Goal: Task Accomplishment & Management: Complete application form

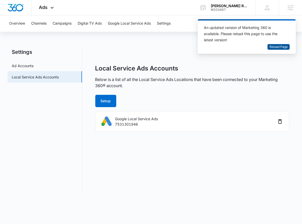
click at [279, 48] on span "Reload Page" at bounding box center [279, 47] width 18 height 5
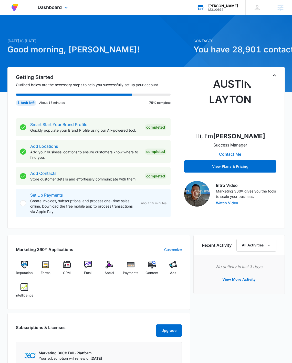
click at [221, 13] on div "Laidlaw's Harley-Davidson M310694 Your Accounts View All" at bounding box center [217, 7] width 56 height 15
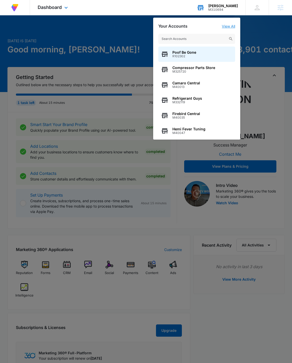
click at [227, 27] on link "View All" at bounding box center [227, 26] width 13 height 4
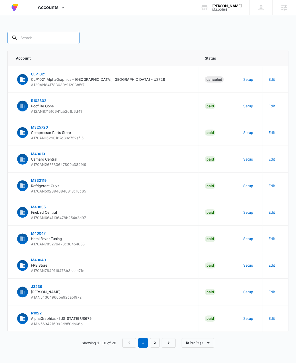
click at [47, 42] on input "text" at bounding box center [43, 38] width 72 height 12
type input "M310694"
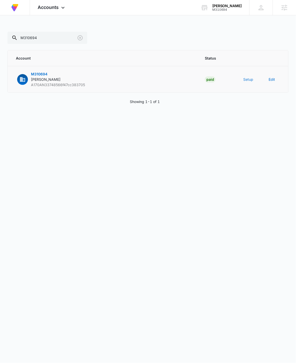
click at [248, 82] on button "Setup" at bounding box center [248, 79] width 10 height 5
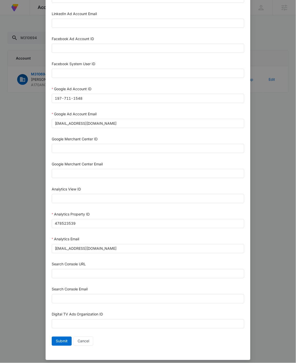
scroll to position [93, 0]
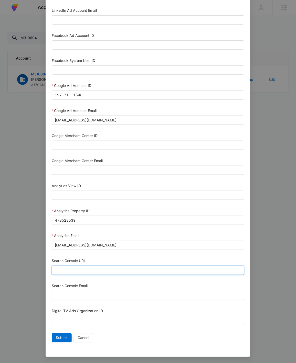
click at [74, 223] on input "Search Console URL" at bounding box center [148, 270] width 192 height 9
paste input "https://www.laidlawsharley.com/"
type input "https://www.laidlawsharley.com/"
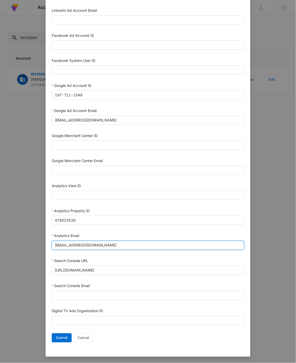
drag, startPoint x: 142, startPoint y: 244, endPoint x: 39, endPoint y: 241, distance: 102.9
click at [39, 223] on div "Setup Account Bing Ad Account ID Bing Ad Account Email LinkedIn Ad Account ID L…" at bounding box center [148, 181] width 296 height 363
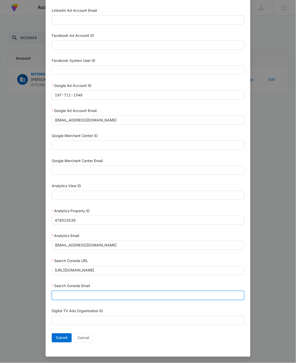
click at [102, 223] on input "Search Console Email" at bounding box center [148, 295] width 192 height 9
paste input "m360+accounts1023@madwiremedia.com"
type input "m360+accounts1023@madwiremedia.com"
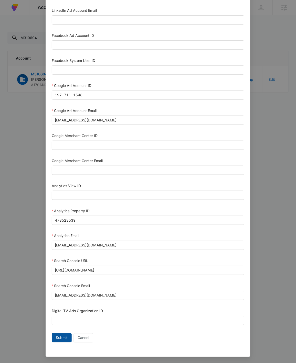
click at [63, 223] on button "Submit" at bounding box center [62, 338] width 20 height 9
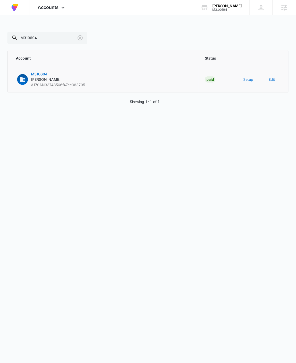
click at [247, 80] on button "Setup" at bounding box center [248, 79] width 10 height 5
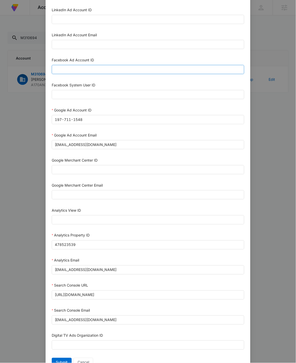
scroll to position [79, 0]
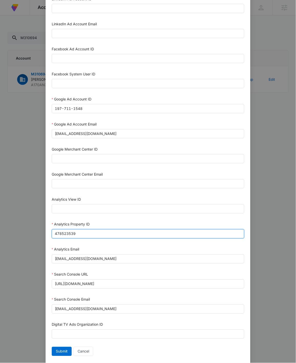
click at [124, 223] on input "478523539" at bounding box center [148, 233] width 192 height 9
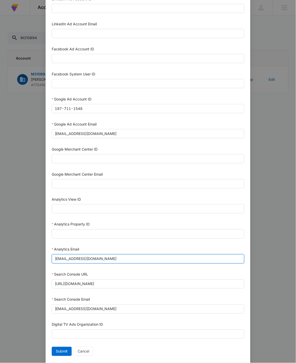
click at [149, 223] on input "m360+accounts1023@madwiremedia.com" at bounding box center [148, 258] width 192 height 9
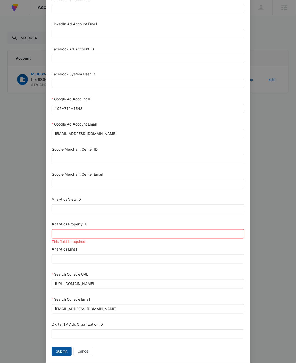
click at [60, 223] on span "Submit" at bounding box center [62, 352] width 12 height 6
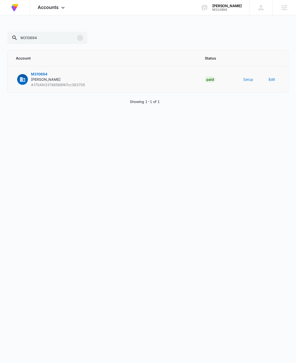
click at [248, 78] on button "Setup" at bounding box center [248, 79] width 10 height 5
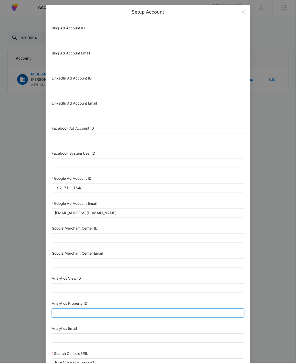
click at [81, 223] on input "Analytics Property ID" at bounding box center [148, 313] width 192 height 9
paste input "478523539"
type input "478523539"
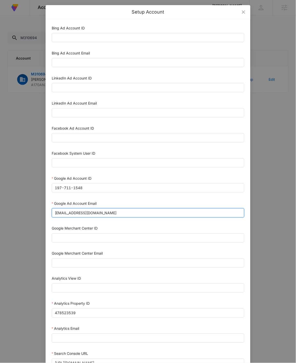
drag, startPoint x: 135, startPoint y: 213, endPoint x: 39, endPoint y: 207, distance: 95.6
click at [39, 207] on div "Setup Account Bing Ad Account ID Bing Ad Account Email LinkedIn Ad Account ID L…" at bounding box center [148, 181] width 296 height 363
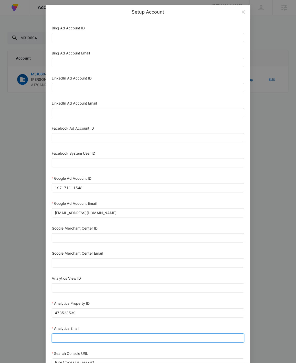
click at [82, 223] on input "Analytics Email" at bounding box center [148, 338] width 192 height 9
paste input "m360+accounts1023@madwiremedia.com"
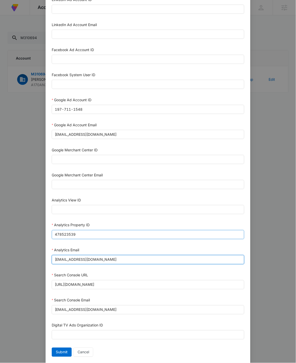
scroll to position [93, 0]
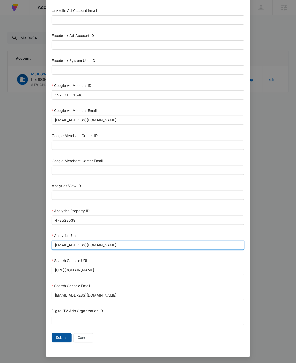
type input "m360+accounts1023@madwiremedia.com"
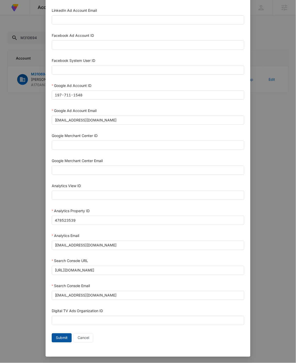
click at [62, 223] on button "Submit" at bounding box center [62, 338] width 20 height 9
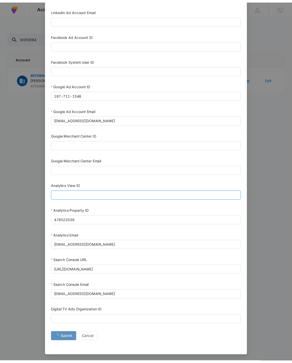
scroll to position [88, 0]
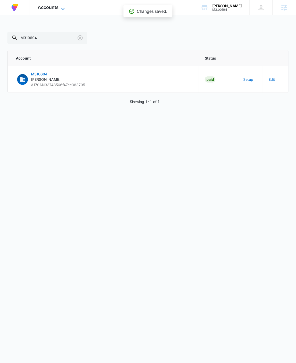
click at [49, 6] on span "Accounts" at bounding box center [48, 7] width 21 height 5
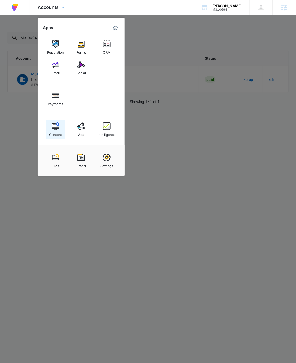
click at [59, 128] on img at bounding box center [56, 127] width 8 height 8
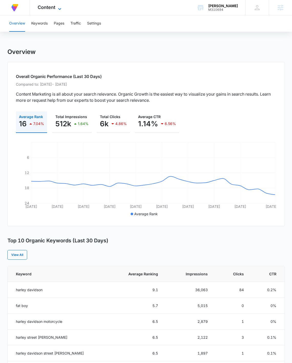
click at [49, 6] on span "Content" at bounding box center [47, 7] width 18 height 5
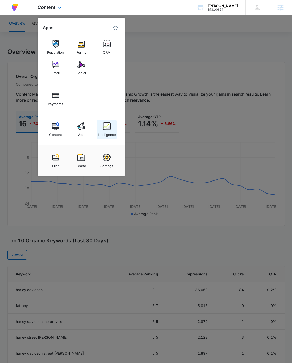
click at [104, 125] on img at bounding box center [107, 127] width 8 height 8
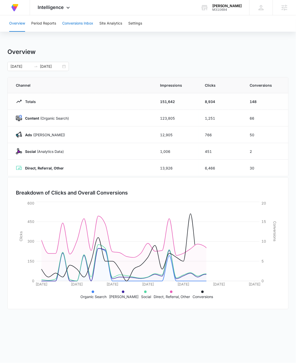
click at [75, 20] on button "Conversions Inbox" at bounding box center [77, 23] width 31 height 16
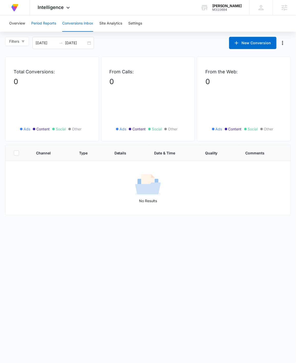
click at [45, 25] on button "Period Reports" at bounding box center [43, 23] width 25 height 16
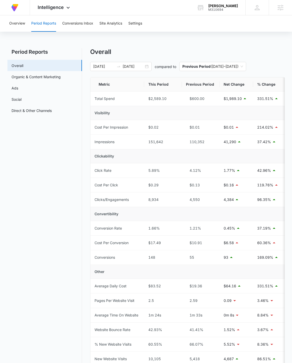
click at [145, 25] on div "Overview Period Reports Conversions Inbox Site Analytics Settings" at bounding box center [145, 23] width 279 height 16
click at [114, 25] on button "Site Analytics" at bounding box center [110, 23] width 23 height 16
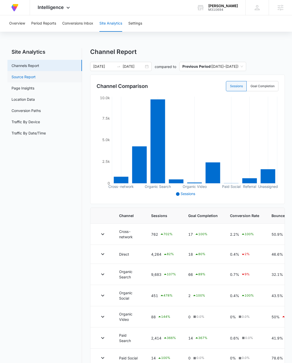
click at [36, 79] on link "Source Report" at bounding box center [24, 76] width 24 height 5
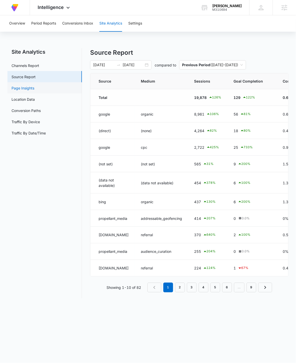
click at [34, 85] on link "Page Insights" at bounding box center [23, 87] width 23 height 5
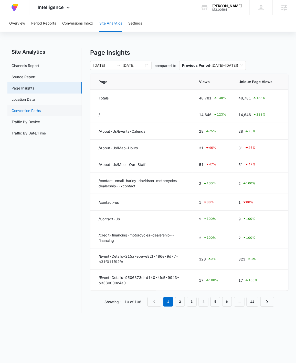
click at [37, 109] on link "Conversion Paths" at bounding box center [26, 110] width 29 height 5
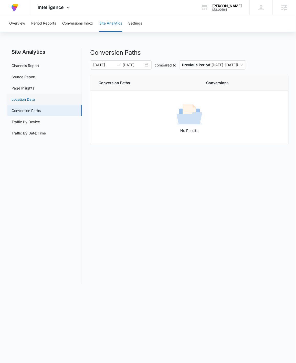
click at [35, 98] on link "Location Data" at bounding box center [23, 99] width 23 height 5
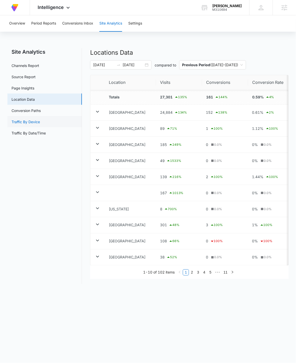
click at [37, 124] on link "Traffic By Device" at bounding box center [26, 121] width 28 height 5
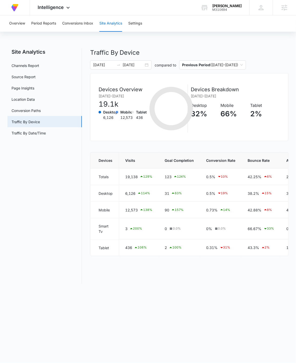
click at [38, 141] on nav "Site Analytics Channels Report Source Report Page Insights Location Data Conver…" at bounding box center [44, 166] width 74 height 236
click at [34, 109] on link "Conversion Paths" at bounding box center [26, 110] width 29 height 5
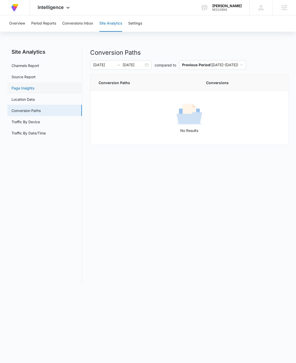
click at [34, 87] on link "Page Insights" at bounding box center [23, 87] width 23 height 5
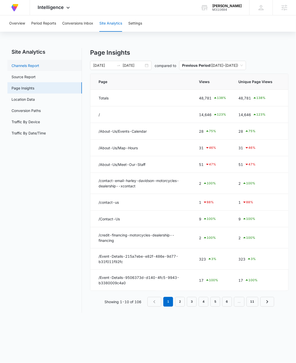
click at [39, 64] on link "Channels Report" at bounding box center [26, 65] width 28 height 5
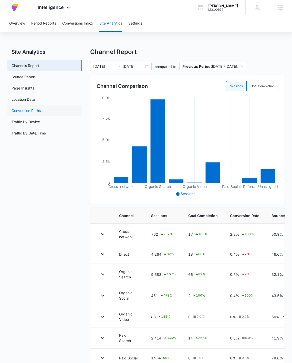
click at [41, 113] on link "Conversion Paths" at bounding box center [26, 110] width 29 height 5
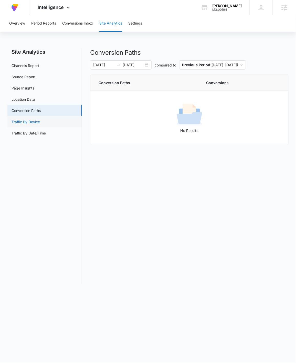
click at [40, 119] on link "Traffic By Device" at bounding box center [26, 121] width 28 height 5
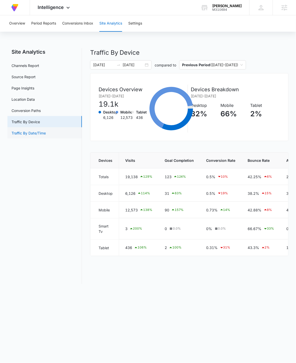
click at [40, 131] on link "Traffic By Date/Time" at bounding box center [29, 132] width 34 height 5
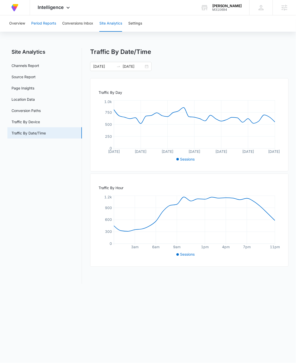
click at [49, 24] on button "Period Reports" at bounding box center [43, 23] width 25 height 16
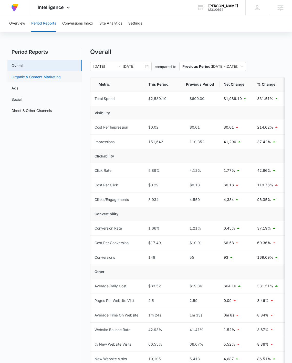
click at [39, 76] on link "Organic & Content Marketing" at bounding box center [36, 76] width 49 height 5
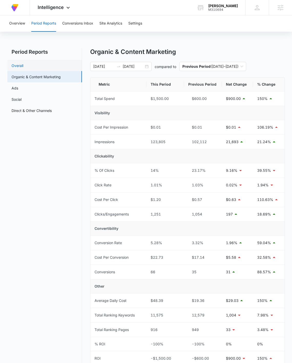
click at [23, 63] on link "Overall" at bounding box center [18, 65] width 12 height 5
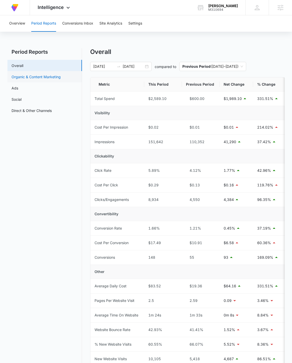
click at [39, 80] on link "Organic & Content Marketing" at bounding box center [36, 76] width 49 height 5
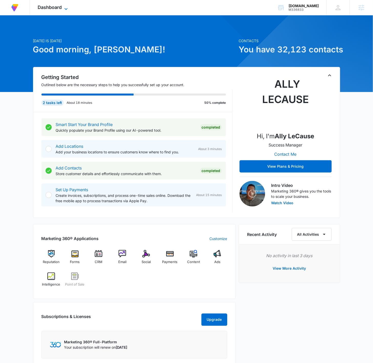
click at [57, 8] on span "Dashboard" at bounding box center [50, 7] width 24 height 5
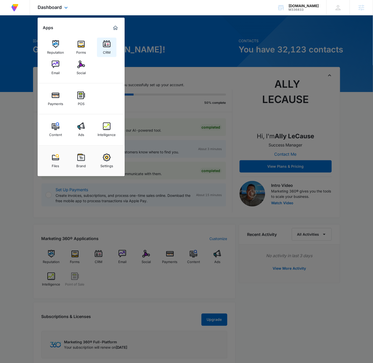
click at [104, 44] on img at bounding box center [107, 44] width 8 height 8
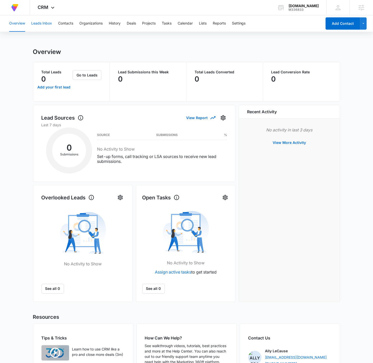
click at [36, 27] on button "Leads Inbox" at bounding box center [41, 23] width 21 height 16
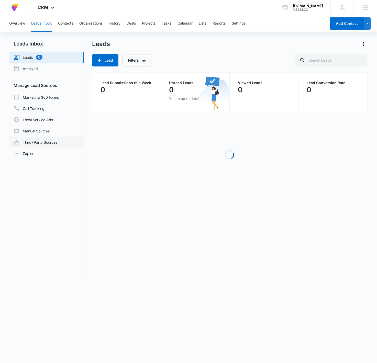
click at [50, 141] on link "Third-Party Sources" at bounding box center [36, 142] width 44 height 6
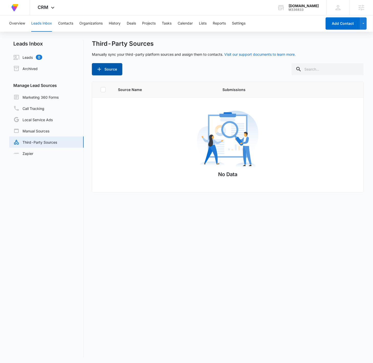
click at [113, 64] on button "Source" at bounding box center [107, 69] width 30 height 12
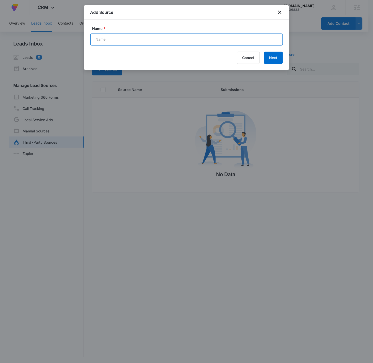
click at [144, 38] on input "Name *" at bounding box center [186, 39] width 192 height 12
type input "o"
type input "Volusion - Purchasers"
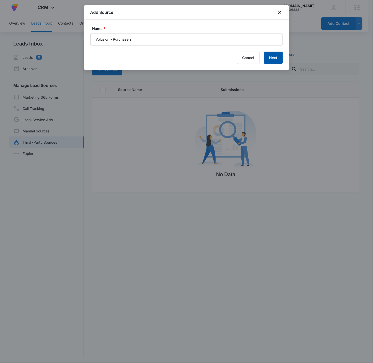
click at [277, 63] on button "Next" at bounding box center [273, 58] width 19 height 12
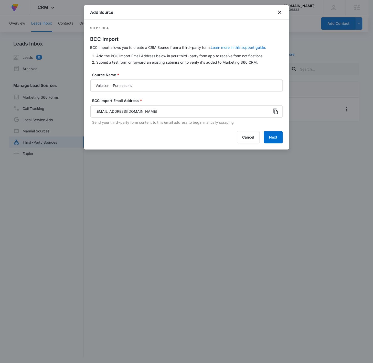
click at [275, 113] on icon at bounding box center [275, 111] width 6 height 6
click at [277, 140] on button "Next" at bounding box center [273, 137] width 19 height 12
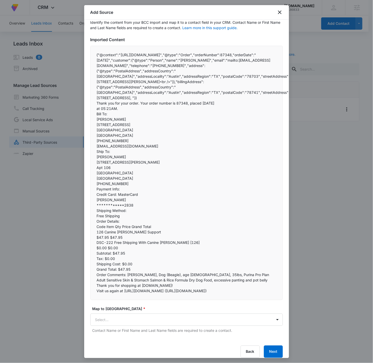
scroll to position [1, 0]
click at [135, 231] on body "At Volusion, we work hard to foster a great work environment where everyone fee…" at bounding box center [186, 181] width 373 height 364
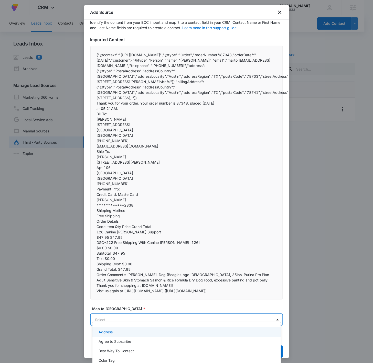
scroll to position [0, 0]
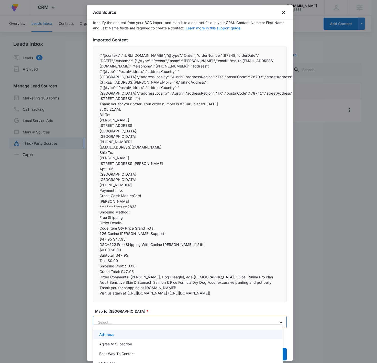
click at [135, 231] on div at bounding box center [188, 181] width 377 height 363
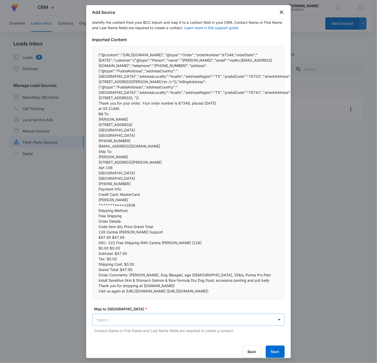
click at [135, 231] on body "At Volusion, we work hard to foster a great work environment where everyone fee…" at bounding box center [188, 182] width 377 height 364
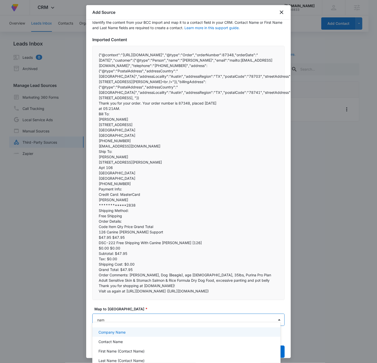
type input "name"
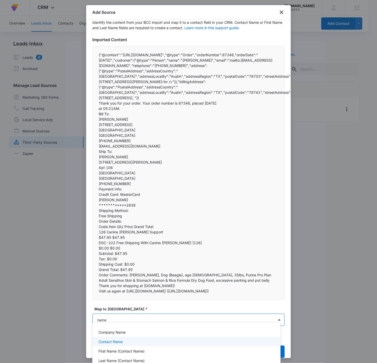
click at [141, 231] on div "Contact Name" at bounding box center [185, 341] width 175 height 5
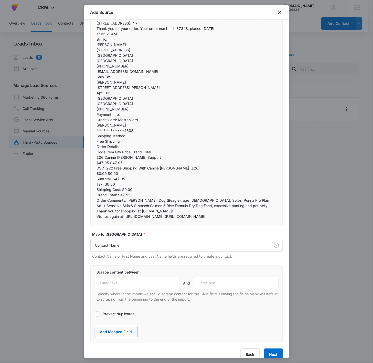
scroll to position [103, 0]
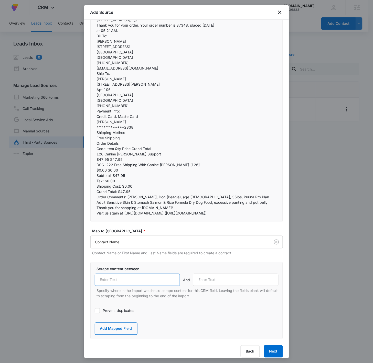
click at [145, 231] on input "text" at bounding box center [137, 280] width 85 height 12
paste input ""name":""
type input ""name":""
click at [223, 231] on input "text" at bounding box center [235, 280] width 85 height 12
click at [234, 231] on input "text" at bounding box center [235, 280] width 85 height 12
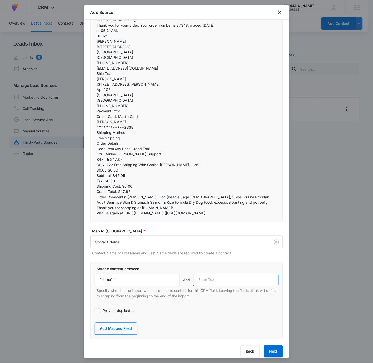
paste input "","email":"mailto:"
type input "","email":"mailto:"
click at [119, 231] on button "Add Mapped Field" at bounding box center [116, 329] width 43 height 12
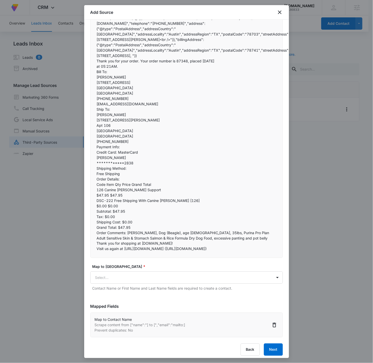
scroll to position [65, 0]
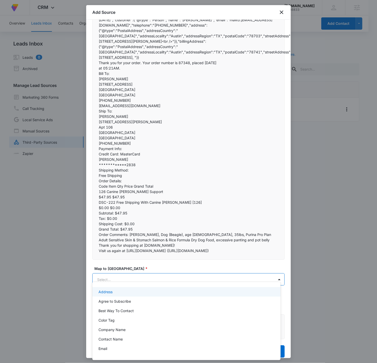
click at [141, 231] on body "At Volusion, we work hard to foster a great work environment where everyone fee…" at bounding box center [188, 181] width 377 height 363
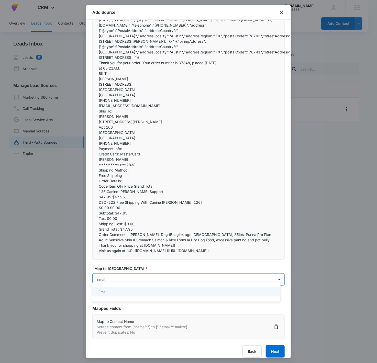
type input "email"
click at [132, 231] on div "Email" at bounding box center [186, 291] width 188 height 9
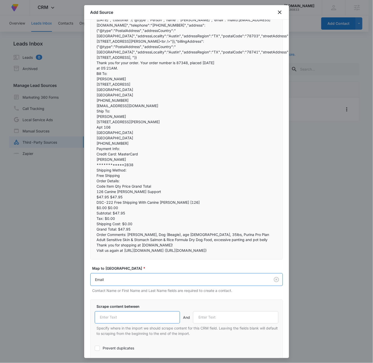
click at [129, 231] on input "text" at bounding box center [137, 318] width 85 height 12
paste input "","email":"mailto:"
type input "","email":"mailto:"
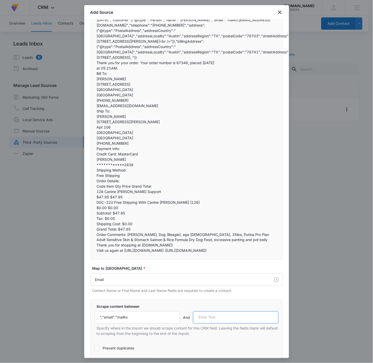
click at [204, 231] on input "text" at bounding box center [235, 318] width 85 height 12
paste input "","telephone":""
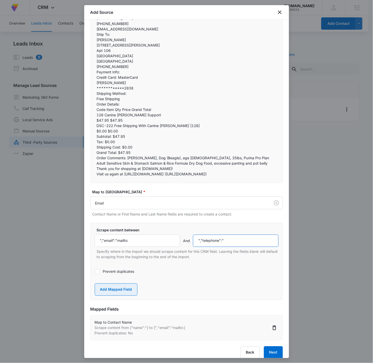
type input "","telephone":""
click at [123, 231] on button "Add Mapped Field" at bounding box center [116, 290] width 43 height 12
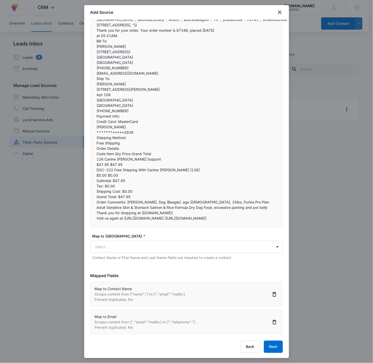
scroll to position [93, 0]
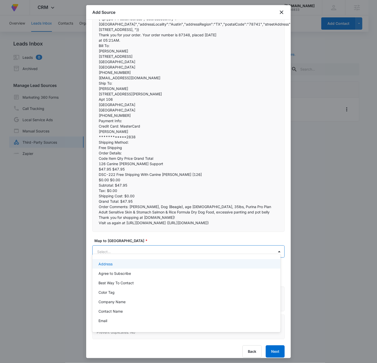
click at [144, 231] on body "At Volusion, we work hard to foster a great work environment where everyone fee…" at bounding box center [188, 181] width 377 height 363
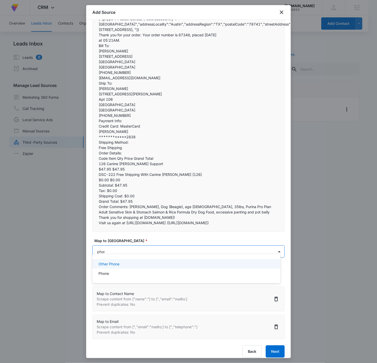
type input "phone"
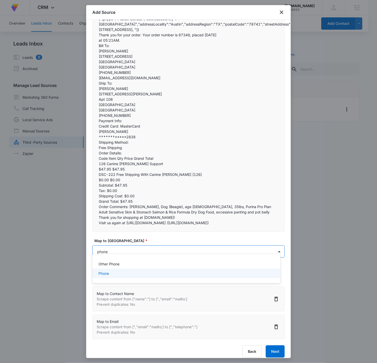
click at [150, 231] on div "Phone" at bounding box center [186, 273] width 188 height 9
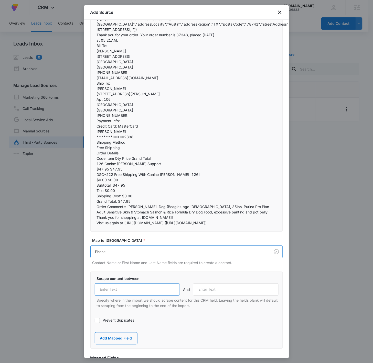
click at [152, 231] on input "text" at bounding box center [137, 290] width 85 height 12
paste input "","telephone":""
type input "","telephone":""
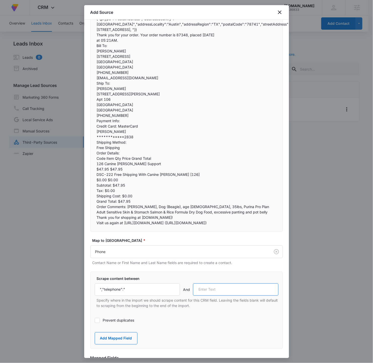
click at [206, 231] on input "text" at bounding box center [235, 290] width 85 height 12
paste input "","address""
type input "","address""
click at [129, 231] on button "Add Mapped Field" at bounding box center [116, 339] width 43 height 12
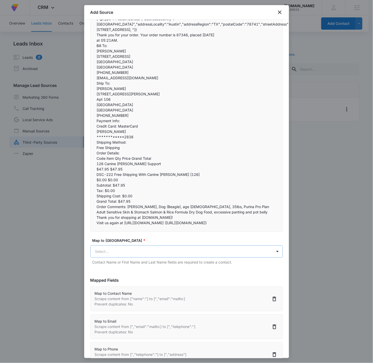
click at [134, 231] on body "At Volusion, we work hard to foster a great work environment where everyone fee…" at bounding box center [186, 182] width 373 height 364
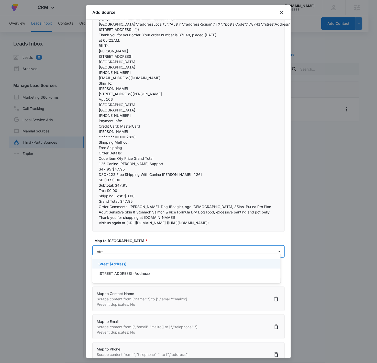
type input "stree"
click at [132, 231] on div "Street (Address)" at bounding box center [185, 263] width 175 height 5
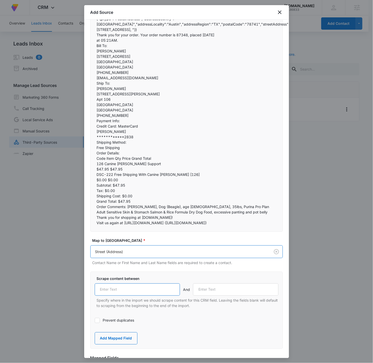
click at [104, 231] on input "text" at bounding box center [137, 290] width 85 height 12
paste input "","streetAddress":""
type input "","streetAddress":""
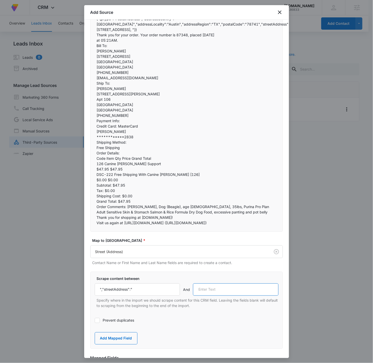
click at [236, 231] on input "text" at bounding box center [235, 290] width 85 height 12
paste input ", "}},"billingAddress":"
type input ", "}},"billingAddress":"
click at [119, 231] on button "Add Mapped Field" at bounding box center [116, 339] width 43 height 12
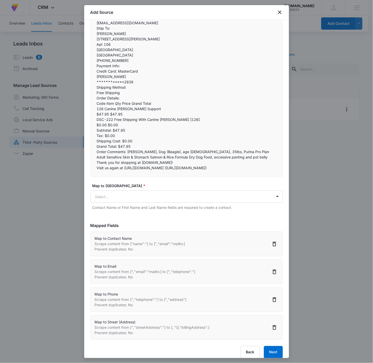
scroll to position [149, 0]
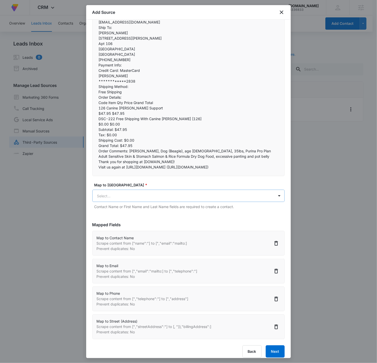
click at [139, 186] on body "At Volusion, we work hard to foster a great work environment where everyone fee…" at bounding box center [188, 182] width 377 height 364
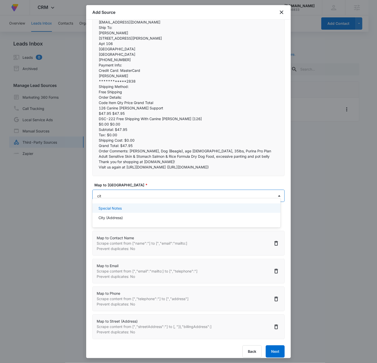
type input "city"
click at [147, 208] on div "City (Address)" at bounding box center [185, 208] width 175 height 5
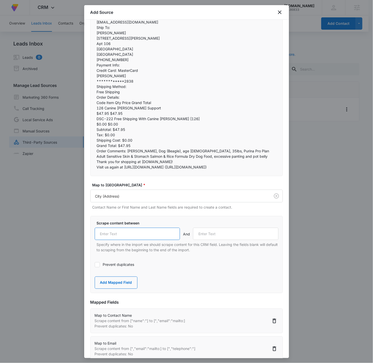
click at [151, 229] on input "text" at bounding box center [137, 234] width 85 height 12
paste input "","addressLocality":""
type input "","addressLocality":""
click at [240, 228] on input "text" at bounding box center [235, 234] width 85 height 12
paste input "","addressRegion":""
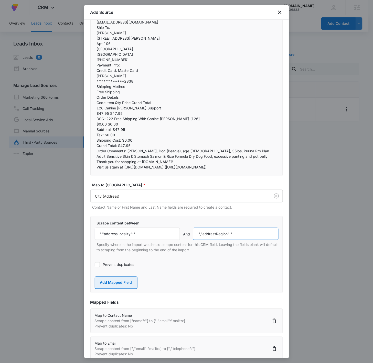
type input "","addressRegion":""
click at [113, 231] on button "Add Mapped Field" at bounding box center [116, 283] width 43 height 12
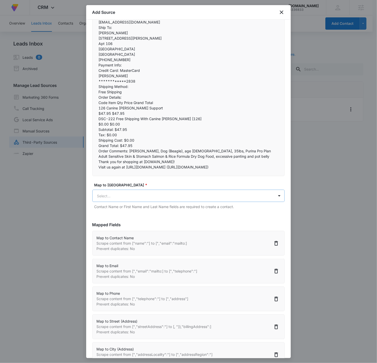
click at [128, 191] on body "At Volusion, we work hard to foster a great work environment where everyone fee…" at bounding box center [188, 182] width 377 height 364
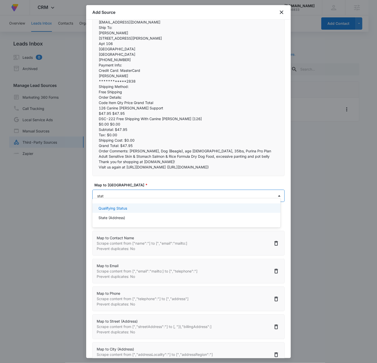
type input "state"
click at [125, 208] on div "State (Address)" at bounding box center [185, 208] width 175 height 5
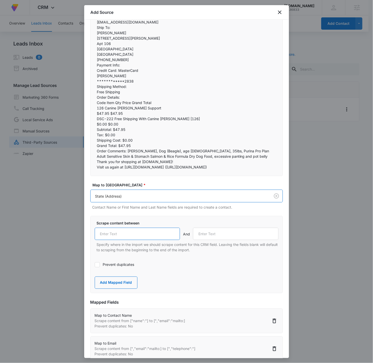
click at [113, 228] on input "text" at bounding box center [137, 234] width 85 height 12
paste input "","addressRegion":""
type input "","addressRegion":""
click at [211, 229] on input "text" at bounding box center [235, 234] width 85 height 12
paste input "","postalCode":""
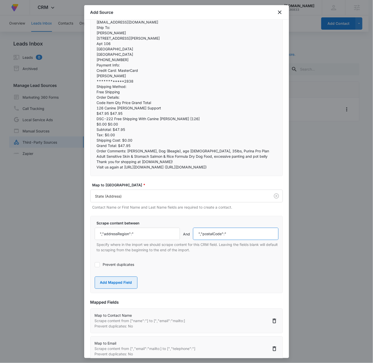
type input "","postalCode":""
click at [118, 231] on button "Add Mapped Field" at bounding box center [116, 283] width 43 height 12
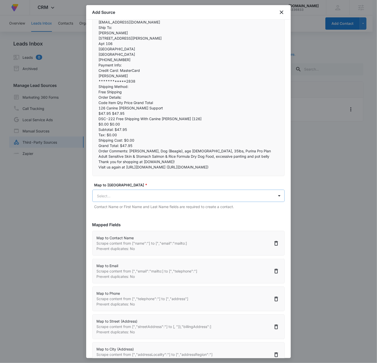
click at [140, 192] on body "At Volusion, we work hard to foster a great work environment where everyone fee…" at bounding box center [188, 182] width 377 height 364
type input "zip"
click at [162, 211] on div "Zip (Address)" at bounding box center [185, 208] width 175 height 5
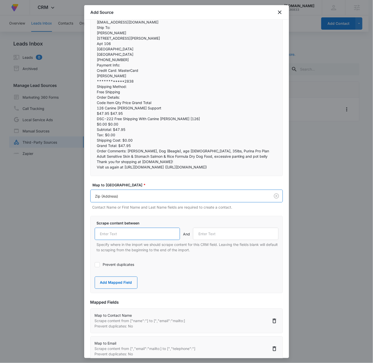
click at [129, 228] on input "text" at bounding box center [137, 234] width 85 height 12
paste input "","postalCode":""
type input "","postalCode":""
click at [204, 231] on input "text" at bounding box center [235, 234] width 85 height 12
paste input "","streetAddress":""
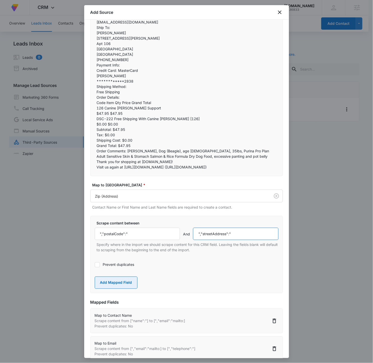
type input "","streetAddress":""
click at [132, 231] on button "Add Mapped Field" at bounding box center [116, 283] width 43 height 12
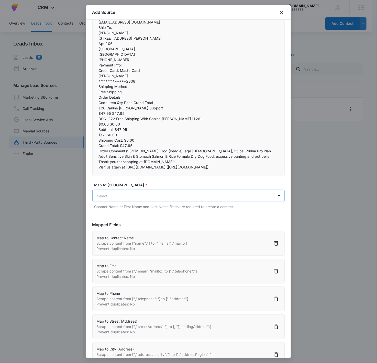
click at [163, 193] on body "At Volusion, we work hard to foster a great work environment where everyone fee…" at bounding box center [188, 182] width 377 height 364
type input "country"
click at [144, 208] on div "Country (Address)" at bounding box center [185, 208] width 175 height 5
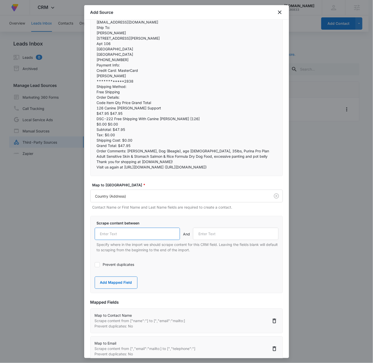
click at [159, 231] on input "text" at bounding box center [137, 234] width 85 height 12
paste input "","addressCountry":""
type input "","addressCountry":""
click at [220, 230] on input "text" at bounding box center [235, 234] width 85 height 12
paste input "","addressLocality":""
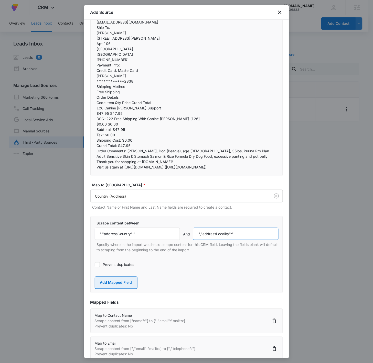
type input "","addressLocality":""
click at [127, 231] on button "Add Mapped Field" at bounding box center [116, 283] width 43 height 12
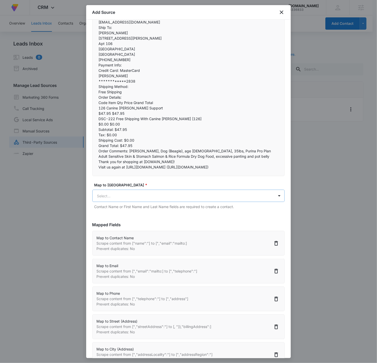
click at [148, 195] on body "At Volusion, we work hard to foster a great work environment where everyone fee…" at bounding box center [188, 182] width 377 height 364
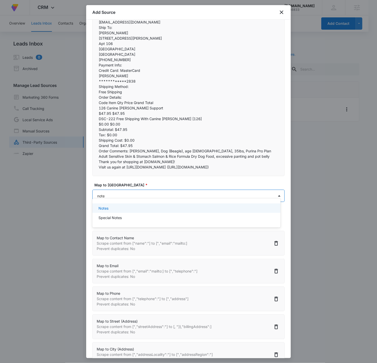
type input "notes"
click at [184, 209] on div "Notes" at bounding box center [185, 208] width 175 height 5
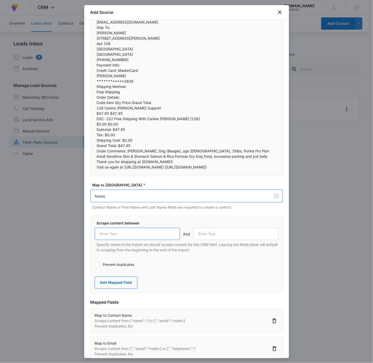
click at [152, 231] on input "text" at bounding box center [137, 234] width 85 height 12
paste input "Order Details:"
type input "Order Details:"
click at [204, 230] on input "text" at bounding box center [235, 234] width 85 height 12
paste input "Thank you for shopping at"
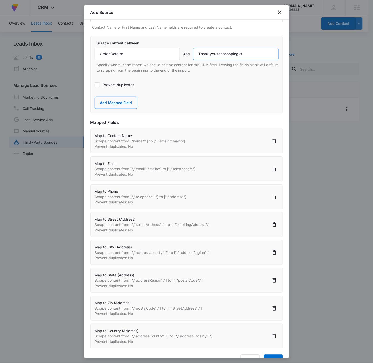
scroll to position [339, 0]
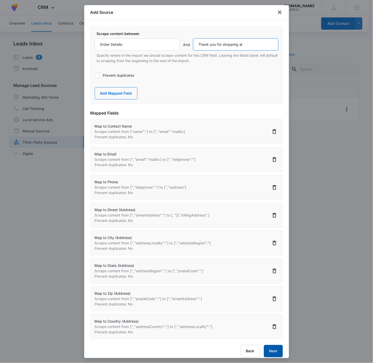
type input "Thank you for shopping at"
click at [267, 231] on button "Next" at bounding box center [273, 351] width 19 height 12
click at [115, 89] on button "Add Mapped Field" at bounding box center [116, 93] width 43 height 12
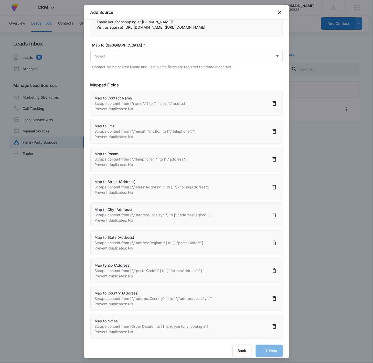
scroll to position [0, 0]
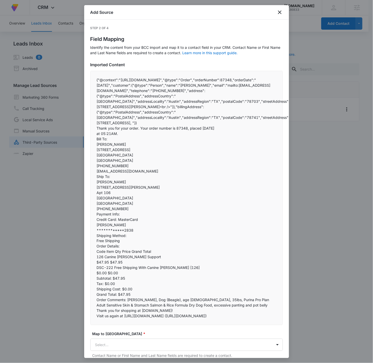
select select "77"
select select "185"
select select "184"
select select "187"
select select "188"
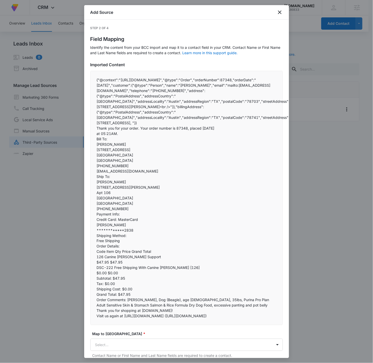
select select "189"
select select "190"
select select "193"
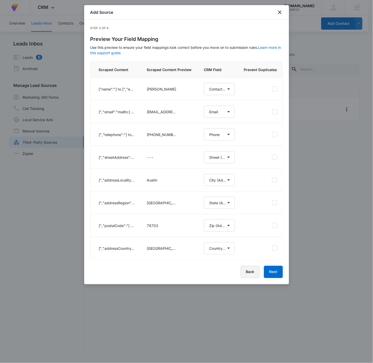
click at [253, 231] on button "Back" at bounding box center [249, 272] width 19 height 12
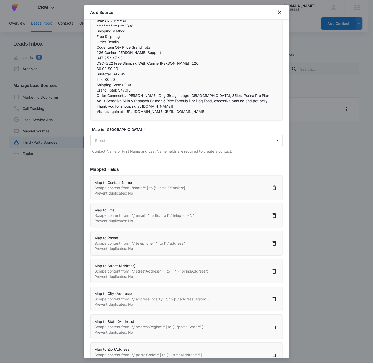
scroll to position [209, 0]
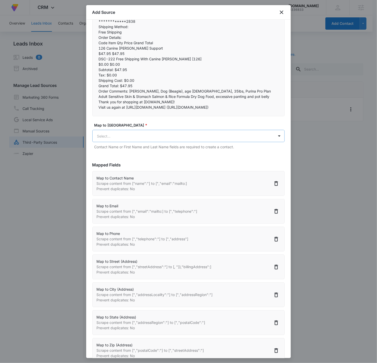
click at [159, 130] on body "At Volusion, we work hard to foster a great work environment where everyone fee…" at bounding box center [188, 182] width 377 height 364
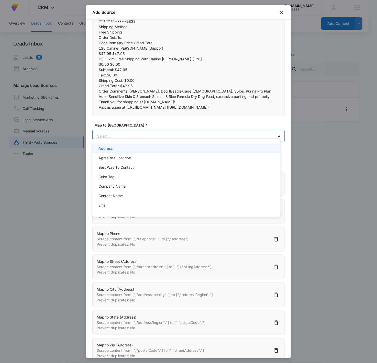
click at [174, 132] on body "At Volusion, we work hard to foster a great work environment where everyone fee…" at bounding box center [188, 181] width 377 height 363
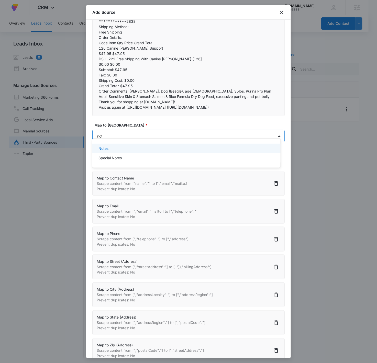
type input "note"
click at [208, 148] on div "Notes" at bounding box center [185, 148] width 175 height 5
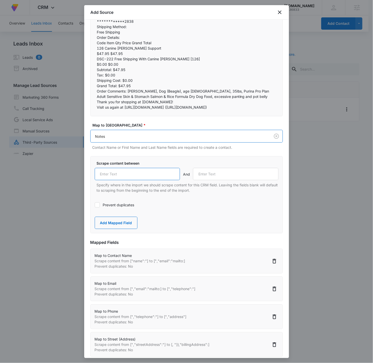
click at [142, 172] on input "text" at bounding box center [137, 174] width 85 height 12
paste input "Order Details:"
type input "Order Details:"
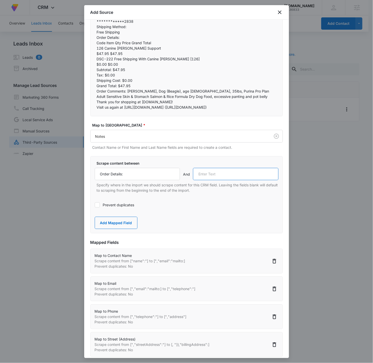
click at [211, 170] on input "text" at bounding box center [235, 174] width 85 height 12
paste input "Thank you for shopping at"
type input "Thank you for shopping at"
click at [118, 219] on button "Add Mapped Field" at bounding box center [116, 223] width 43 height 12
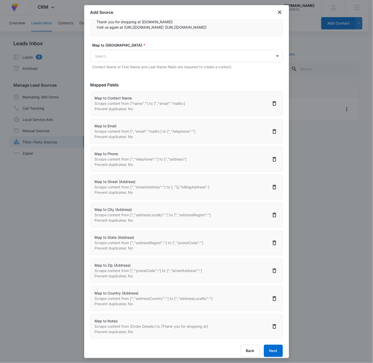
scroll to position [1, 0]
click at [268, 231] on button "Next" at bounding box center [273, 351] width 19 height 12
select select "77"
select select "185"
select select "184"
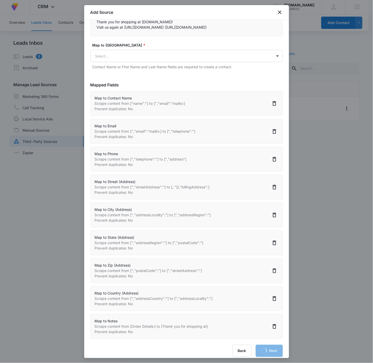
select select "187"
select select "188"
select select "189"
select select "190"
select select "193"
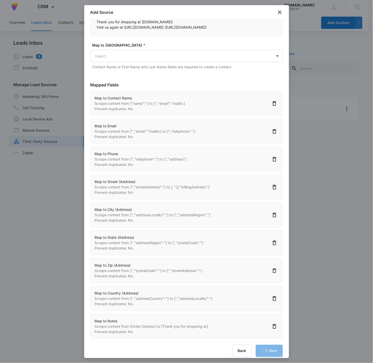
select select "300"
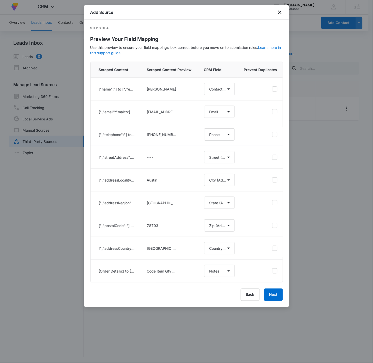
scroll to position [0, 0]
click at [153, 158] on p "---" at bounding box center [162, 157] width 31 height 5
click at [247, 231] on button "Back" at bounding box center [249, 295] width 19 height 12
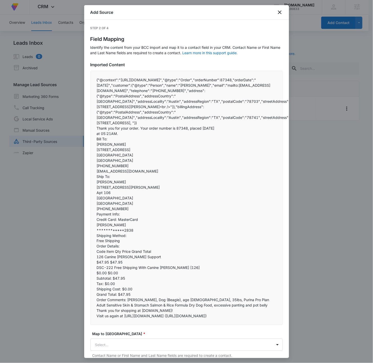
click at [165, 106] on p "{"@context":"https://schema.org","@type":"Order","orderNumber":87348,"orderDate…" at bounding box center [187, 101] width 180 height 48
drag, startPoint x: 263, startPoint y: 100, endPoint x: 234, endPoint y: 102, distance: 29.5
click at [234, 102] on p "{"@context":"https://schema.org","@type":"Order","orderNumber":87348,"orderDate…" at bounding box center [187, 101] width 180 height 48
drag, startPoint x: 127, startPoint y: 105, endPoint x: 173, endPoint y: 105, distance: 46.0
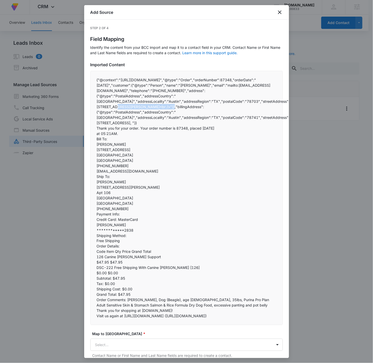
click at [173, 105] on p "{"@context":"https://schema.org","@type":"Order","orderNumber":87348,"orderDate…" at bounding box center [187, 101] width 180 height 48
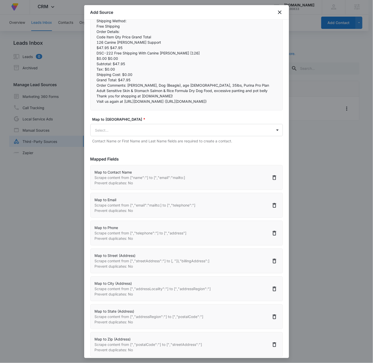
scroll to position [221, 0]
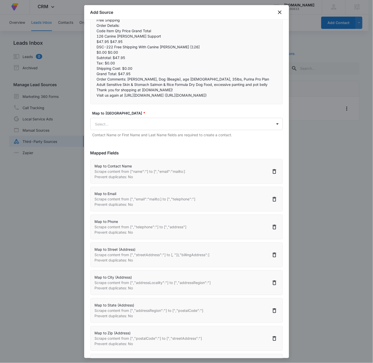
click at [144, 231] on p "Scrape content from [","streetAddress":"] to [, "}},"billingAddress":]" at bounding box center [152, 254] width 115 height 5
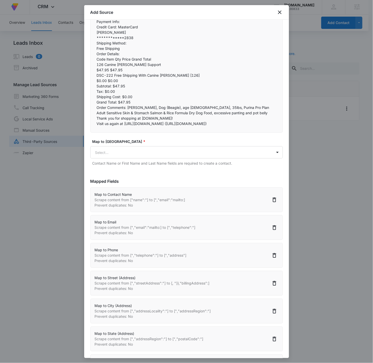
scroll to position [206, 0]
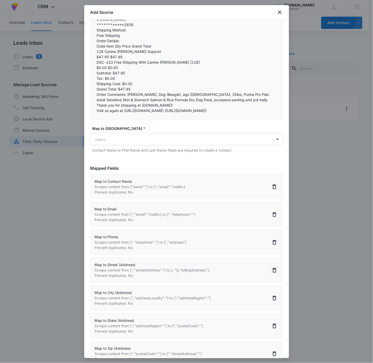
click at [273, 231] on button "Delete" at bounding box center [274, 271] width 8 height 8
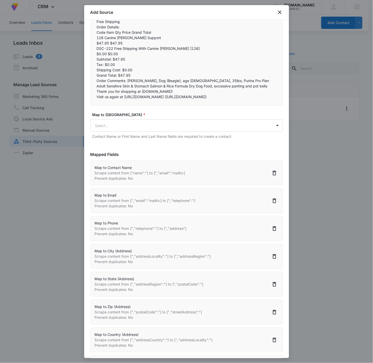
scroll to position [261, 0]
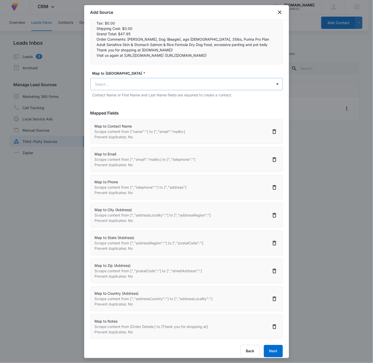
click at [132, 75] on body "At Volusion, we work hard to foster a great work environment where everyone fee…" at bounding box center [186, 181] width 373 height 364
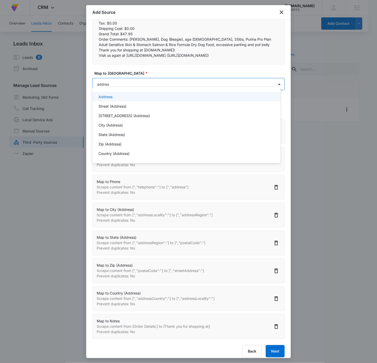
type input "address"
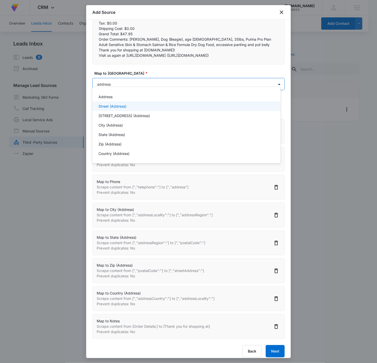
click at [104, 106] on p "Street (Address)" at bounding box center [112, 106] width 28 height 5
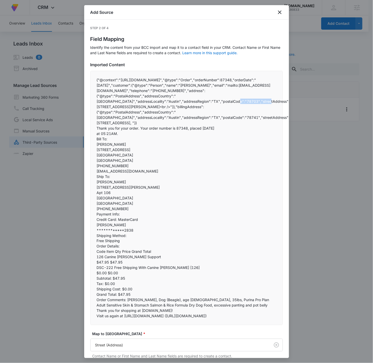
drag, startPoint x: 264, startPoint y: 102, endPoint x: 234, endPoint y: 100, distance: 30.2
click at [234, 100] on p "{"@context":"https://schema.org","@type":"Order","orderNumber":87348,"orderDate…" at bounding box center [187, 101] width 180 height 48
copy p ""streetAddress":""
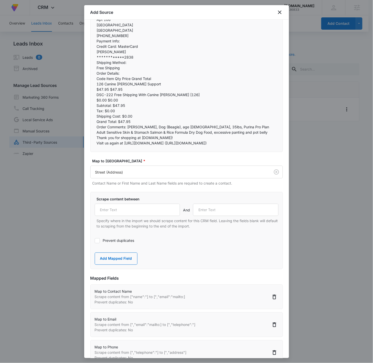
scroll to position [206, 0]
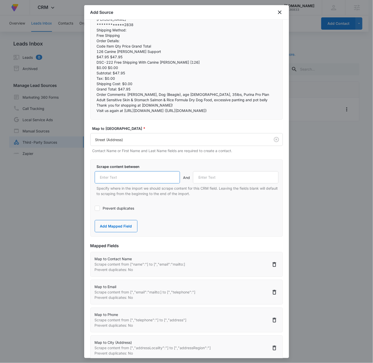
click at [126, 171] on input "text" at bounding box center [137, 177] width 85 height 12
paste input ""streetAddress":""
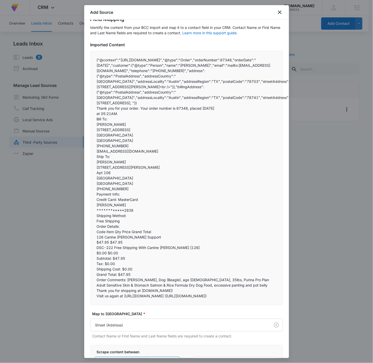
scroll to position [15, 0]
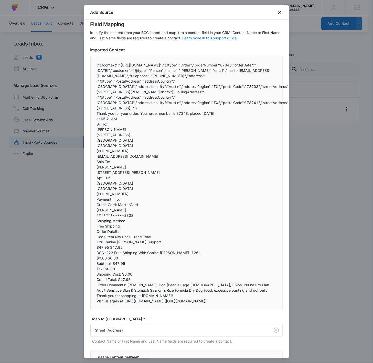
type input ""streetAddress":""
drag, startPoint x: 127, startPoint y: 93, endPoint x: 171, endPoint y: 91, distance: 44.3
click at [171, 91] on p "{"@context":"https://schema.org","@type":"Order","orderNumber":87348,"orderDate…" at bounding box center [187, 86] width 180 height 48
copy p "<br />"}},"billingAddress":"
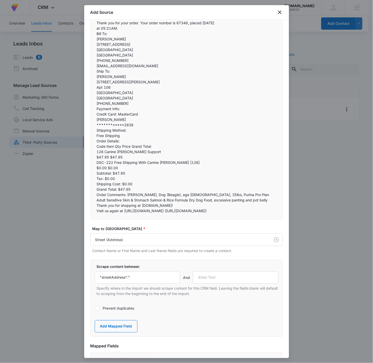
scroll to position [190, 0]
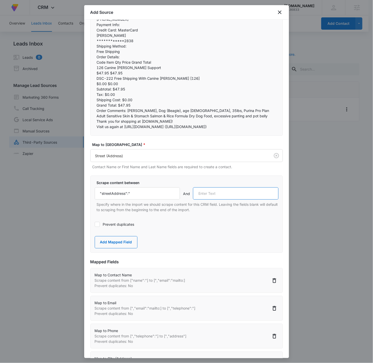
click at [214, 188] on input "text" at bounding box center [235, 193] width 85 height 12
paste input "<br />"}},"billingAddress":"
type input "<br />"}},"billingAddress":"
click at [114, 231] on button "Add Mapped Field" at bounding box center [116, 242] width 43 height 12
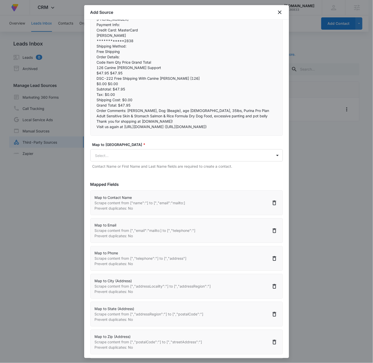
scroll to position [289, 0]
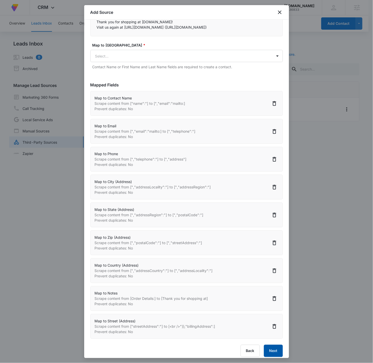
click at [269, 231] on button "Next" at bounding box center [273, 351] width 19 height 12
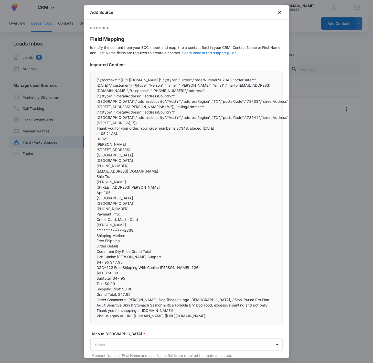
select select "77"
select select "185"
select select "184"
select select "188"
select select "189"
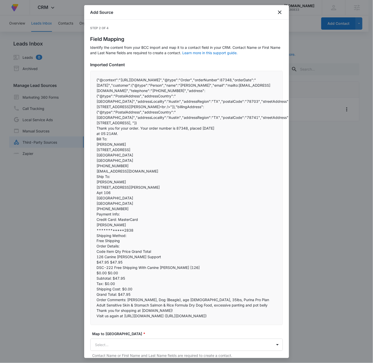
select select "190"
select select "193"
select select "300"
select select "187"
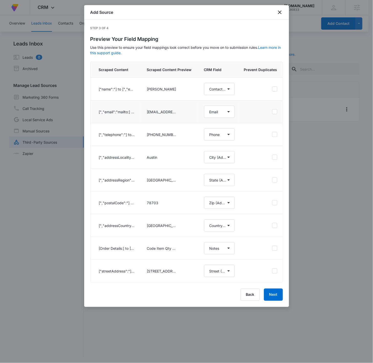
click at [274, 113] on icon at bounding box center [274, 111] width 5 height 5
click at [272, 112] on input "checkbox" at bounding box center [272, 112] width 0 height 0
checkbox input "true"
click at [275, 231] on button "Next" at bounding box center [273, 295] width 19 height 12
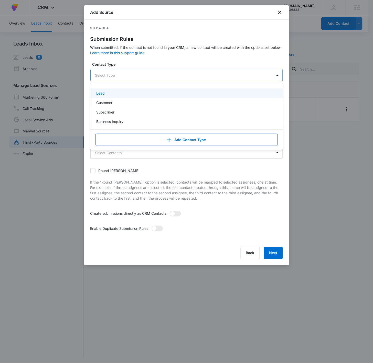
click at [168, 75] on div at bounding box center [180, 75] width 170 height 6
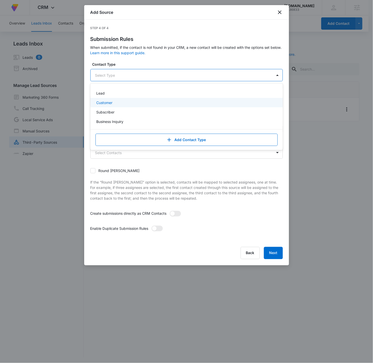
click at [138, 105] on div "Customer" at bounding box center [185, 102] width 179 height 5
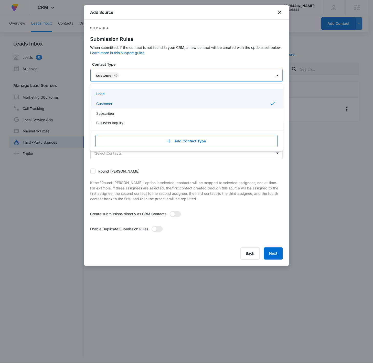
click at [140, 79] on div "Customer" at bounding box center [182, 75] width 182 height 12
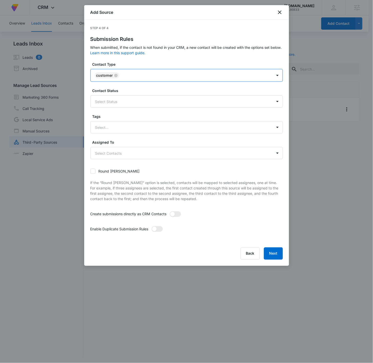
click at [132, 108] on form "Contact Type option Customer, selected. Customer Contact Status Select Status T…" at bounding box center [186, 152] width 192 height 180
click at [131, 102] on div at bounding box center [180, 101] width 170 height 6
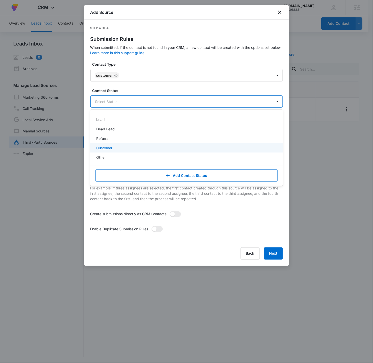
click at [113, 151] on div "Customer" at bounding box center [186, 147] width 192 height 9
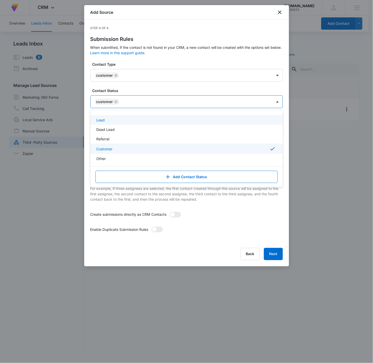
click at [147, 105] on div "Customer" at bounding box center [182, 102] width 182 height 12
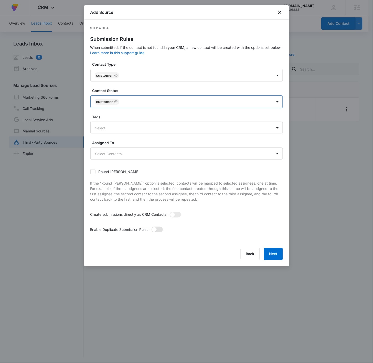
click at [161, 231] on span at bounding box center [156, 230] width 11 height 6
click at [151, 227] on input "checkbox" at bounding box center [151, 227] width 0 height 0
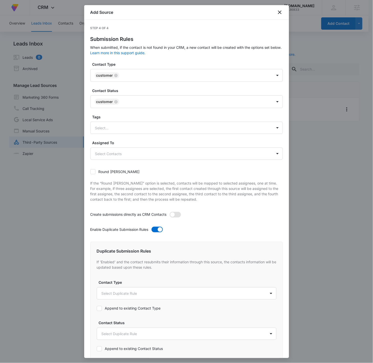
click at [177, 217] on span at bounding box center [175, 215] width 11 height 6
click at [169, 212] on input "checkbox" at bounding box center [169, 212] width 0 height 0
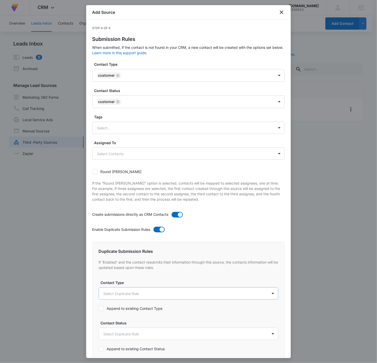
click at [156, 231] on body "At Volusion, we work hard to foster a great work environment where everyone fee…" at bounding box center [188, 182] width 377 height 364
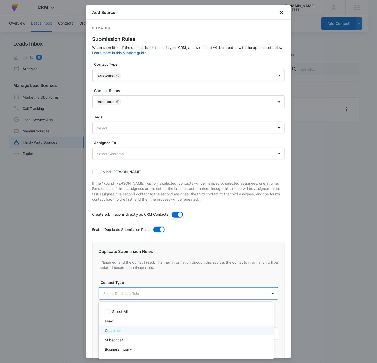
click at [148, 231] on div "Customer" at bounding box center [186, 330] width 162 height 5
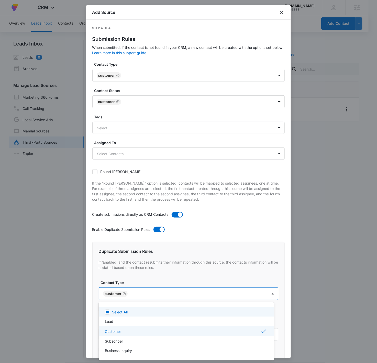
click at [185, 231] on div at bounding box center [188, 181] width 377 height 363
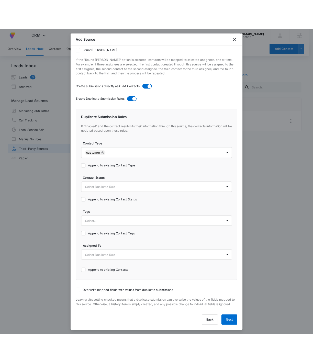
scroll to position [152, 0]
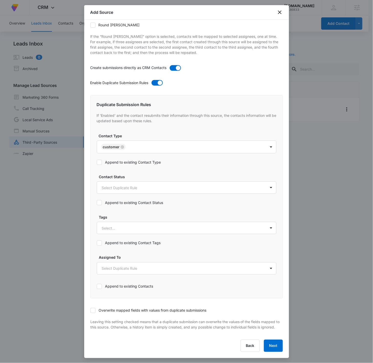
click at [120, 200] on label "Append to existing Contact Status" at bounding box center [187, 202] width 180 height 5
click at [97, 203] on input "Append to existing Contact Status" at bounding box center [97, 203] width 0 height 0
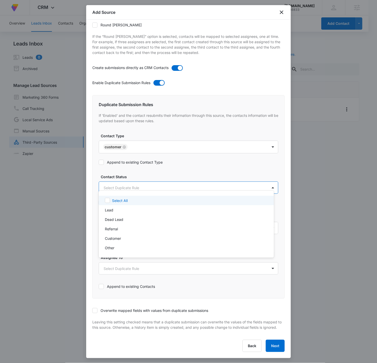
click at [122, 180] on body "At Volusion, we work hard to foster a great work environment where everyone fee…" at bounding box center [188, 181] width 377 height 363
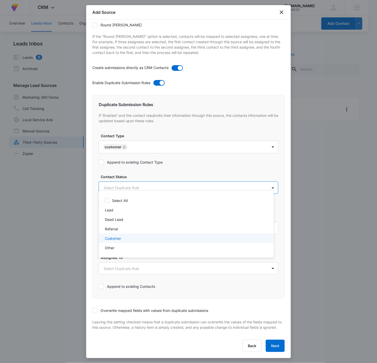
click at [114, 231] on p "Customer" at bounding box center [113, 238] width 16 height 5
click at [126, 159] on div at bounding box center [188, 181] width 377 height 363
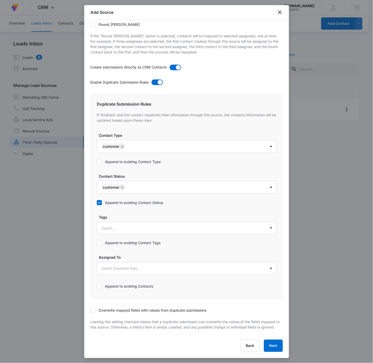
click at [128, 159] on label "Append to existing Contact Type" at bounding box center [187, 161] width 180 height 5
click at [97, 162] on input "Append to existing Contact Type" at bounding box center [97, 162] width 0 height 0
click at [147, 231] on label "Overwrite mapped fields with values from duplicate submissions" at bounding box center [186, 310] width 192 height 5
click at [90, 231] on input "Overwrite mapped fields with values from duplicate submissions" at bounding box center [90, 311] width 0 height 0
click at [264, 231] on button "Next" at bounding box center [273, 346] width 19 height 12
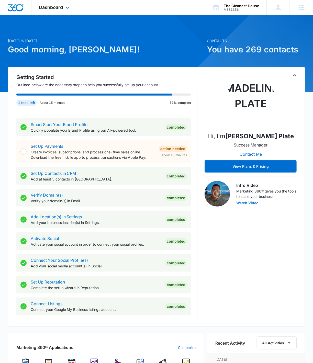
click at [69, 3] on div "Dashboard Apps Reputation Forms CRM Email Social POS Content Ads Intelligence F…" at bounding box center [54, 7] width 47 height 15
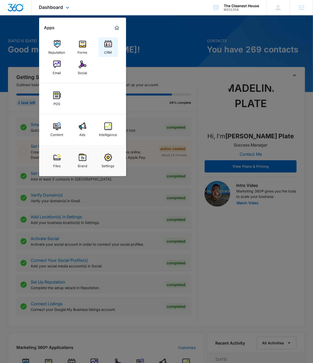
click at [109, 49] on div "CRM" at bounding box center [108, 51] width 8 height 7
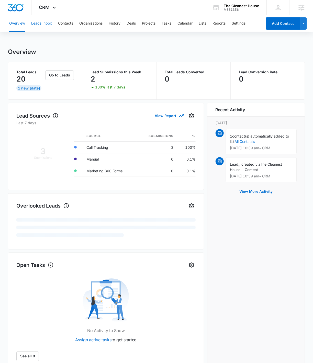
click at [41, 27] on button "Leads Inbox" at bounding box center [41, 23] width 21 height 16
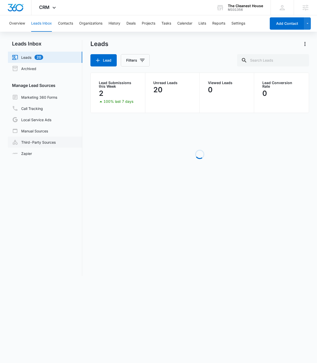
click at [52, 144] on link "Third-Party Sources" at bounding box center [34, 142] width 44 height 6
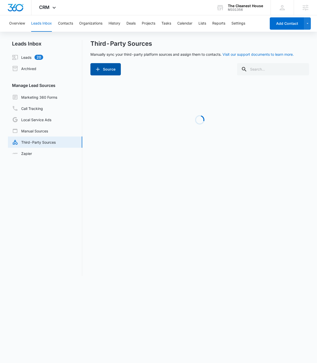
click at [108, 72] on button "Source" at bounding box center [106, 69] width 30 height 12
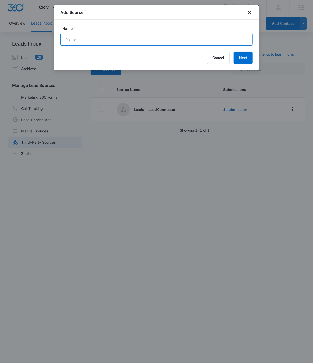
click at [124, 40] on input "Name *" at bounding box center [156, 39] width 192 height 12
type input "Facebook - Lead Ads"
click at [241, 60] on button "Next" at bounding box center [243, 58] width 19 height 12
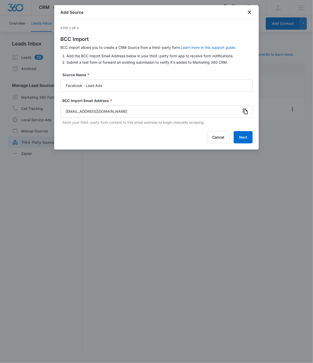
click at [247, 113] on icon at bounding box center [245, 111] width 6 height 6
click at [242, 136] on button "Next" at bounding box center [243, 137] width 19 height 12
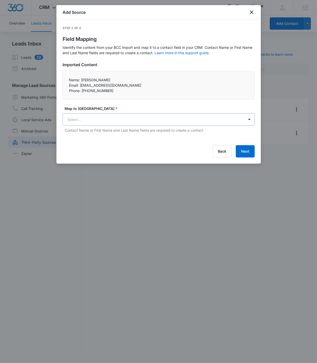
click at [116, 119] on body "CRM Apps Reputation Forms CRM Email Social POS Content Ads Intelligence Files B…" at bounding box center [158, 182] width 317 height 364
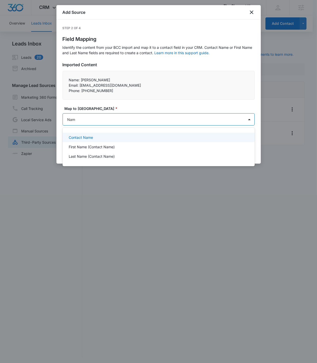
type input "Name"
click at [149, 137] on div "Contact Name" at bounding box center [158, 137] width 179 height 5
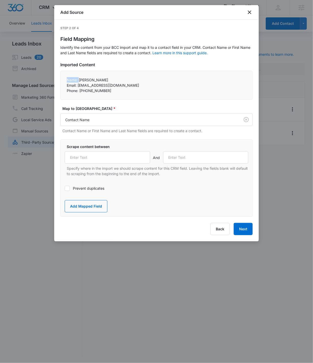
drag, startPoint x: 66, startPoint y: 80, endPoint x: 78, endPoint y: 79, distance: 12.2
click at [78, 79] on div "Name: Tova Pinsky Email: tova.pinsky@gmail.com Phone: +7207178123" at bounding box center [156, 85] width 192 height 29
copy p "Name:"
click at [102, 158] on input "text" at bounding box center [107, 157] width 85 height 12
paste input "Name:"
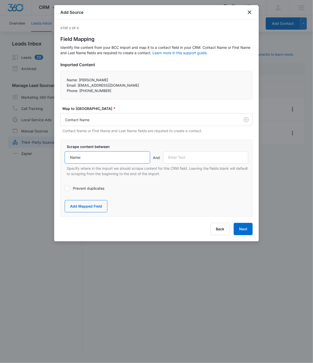
type input "Name:"
drag, startPoint x: 67, startPoint y: 84, endPoint x: 77, endPoint y: 85, distance: 10.4
click at [77, 85] on div "Name: Tova Pinsky Email: tova.pinsky@gmail.com Phone: +7207178123" at bounding box center [156, 85] width 192 height 29
copy p "Email:"
click at [213, 159] on input "text" at bounding box center [205, 157] width 85 height 12
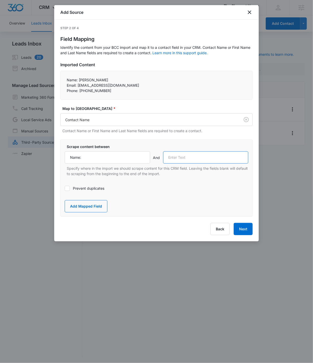
paste input "Email:"
type input "Email:"
click at [99, 206] on button "Add Mapped Field" at bounding box center [86, 206] width 43 height 12
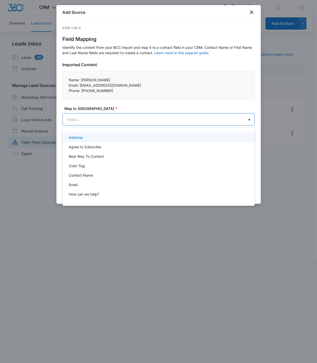
click at [91, 116] on body "CRM Apps Reputation Forms CRM Email Social POS Content Ads Intelligence Files B…" at bounding box center [158, 181] width 317 height 363
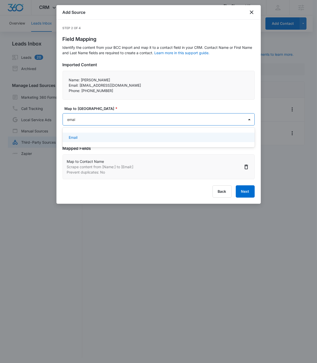
type input "email"
click at [87, 133] on div "Email" at bounding box center [159, 137] width 192 height 9
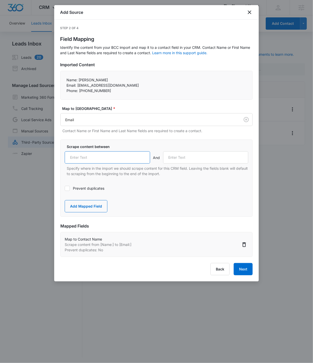
click at [95, 155] on input "text" at bounding box center [107, 157] width 85 height 12
paste input "Email:"
type input "Email:"
click at [79, 189] on label "Prevent duplicates" at bounding box center [157, 188] width 184 height 5
click at [65, 189] on input "Prevent duplicates" at bounding box center [65, 189] width 0 height 0
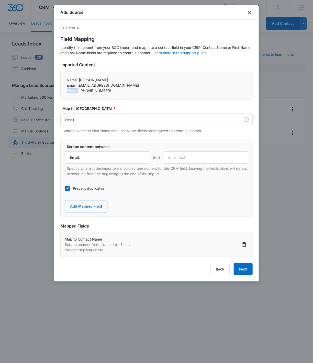
drag, startPoint x: 67, startPoint y: 92, endPoint x: 78, endPoint y: 91, distance: 11.3
click at [78, 91] on p "Phone: +7207178123" at bounding box center [157, 90] width 180 height 5
copy p "Phone:"
click at [190, 155] on input "text" at bounding box center [205, 157] width 85 height 12
paste input "Phone:"
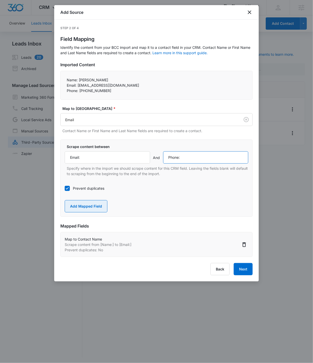
type input "Phone:"
click at [91, 207] on button "Add Mapped Field" at bounding box center [86, 206] width 43 height 12
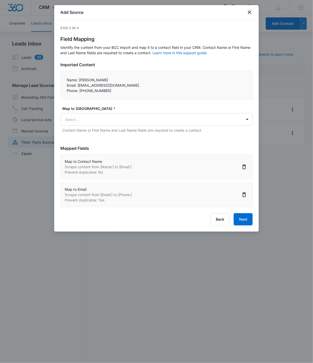
click at [99, 112] on div "Map to CRM Field * Select... Contact Name or First Name and Last Name fields ar…" at bounding box center [156, 119] width 192 height 27
click at [95, 117] on body "CRM Apps Reputation Forms CRM Email Social POS Content Ads Intelligence Files B…" at bounding box center [156, 182] width 313 height 364
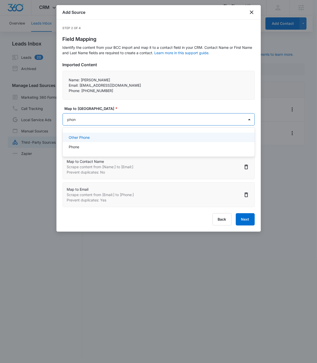
type input "phone"
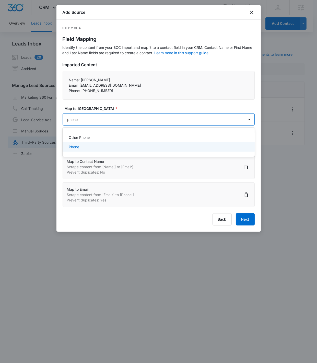
click at [95, 147] on div "Phone" at bounding box center [158, 146] width 179 height 5
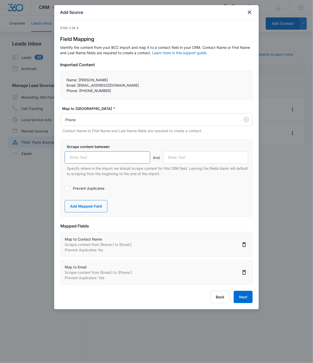
click at [104, 162] on input "text" at bounding box center [107, 157] width 85 height 12
paste input "Phone:"
type input "Phone:"
click at [94, 209] on button "Add Mapped Field" at bounding box center [86, 206] width 43 height 12
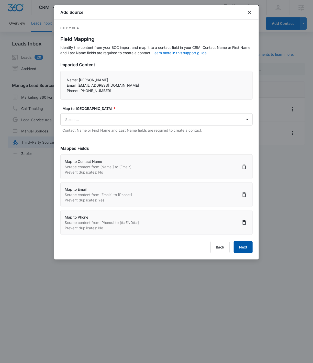
click at [249, 231] on button "Next" at bounding box center [243, 247] width 19 height 12
select select "77"
select select "185"
select select "184"
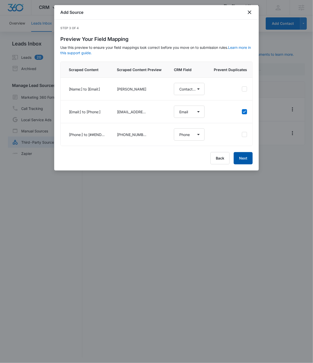
click at [240, 164] on button "Next" at bounding box center [243, 158] width 19 height 12
select select "77"
select select "185"
select select "184"
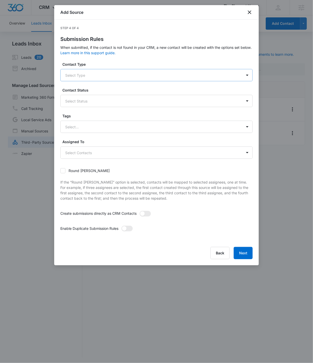
click at [102, 73] on div at bounding box center [150, 75] width 170 height 6
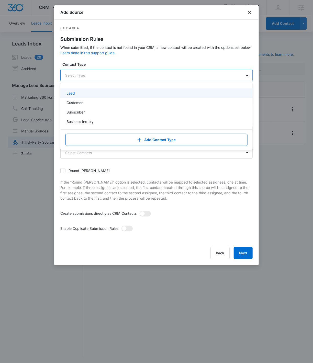
click at [96, 93] on div "Lead" at bounding box center [156, 93] width 179 height 5
click at [109, 74] on div at bounding box center [158, 75] width 154 height 6
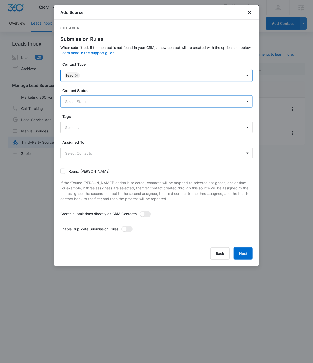
click at [104, 106] on div "Select Status" at bounding box center [152, 102] width 182 height 12
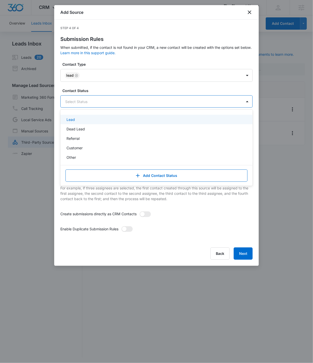
click at [101, 119] on div "Lead" at bounding box center [156, 119] width 179 height 5
click at [114, 103] on div at bounding box center [158, 102] width 154 height 6
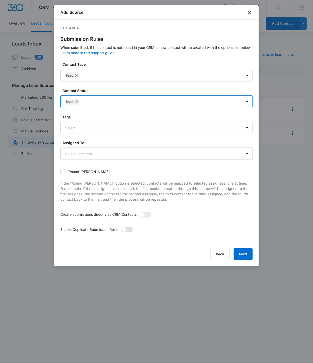
click at [131, 231] on span at bounding box center [126, 230] width 11 height 6
click at [121, 227] on input "checkbox" at bounding box center [121, 227] width 0 height 0
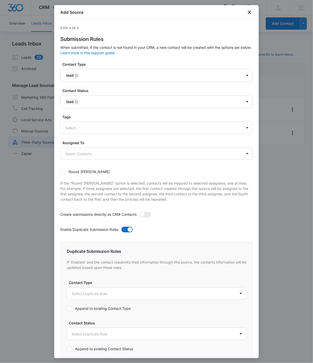
click at [147, 218] on div at bounding box center [145, 216] width 11 height 9
click at [149, 211] on form "Contact Type Lead Contact Status Lead Tags Select... Assigned To Select Contact…" at bounding box center [156, 271] width 192 height 418
click at [145, 213] on span at bounding box center [145, 215] width 11 height 6
click at [139, 212] on input "checkbox" at bounding box center [139, 212] width 0 height 0
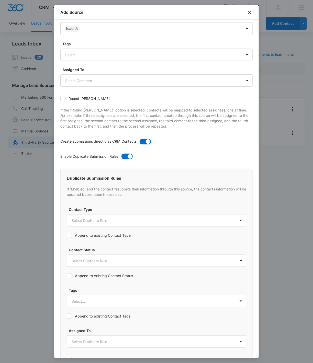
scroll to position [111, 0]
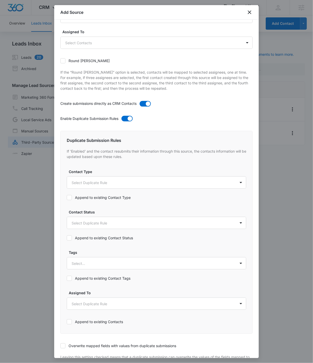
click at [75, 231] on label "Overwrite mapped fields with values from duplicate submissions" at bounding box center [156, 345] width 192 height 5
click at [60, 231] on input "Overwrite mapped fields with values from duplicate submissions" at bounding box center [60, 346] width 0 height 0
click at [91, 196] on label "Append to existing Contact Type" at bounding box center [157, 197] width 180 height 5
click at [67, 198] on input "Append to existing Contact Type" at bounding box center [67, 198] width 0 height 0
click at [85, 231] on label "Append to existing Contact Status" at bounding box center [157, 237] width 180 height 5
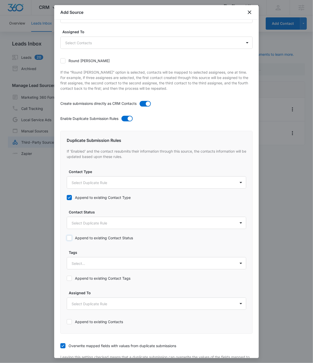
click at [67, 231] on input "Append to existing Contact Status" at bounding box center [67, 238] width 0 height 0
click at [100, 184] on body "CRM Apps Reputation Forms CRM Email Social POS Content Ads Intelligence Files B…" at bounding box center [156, 182] width 313 height 364
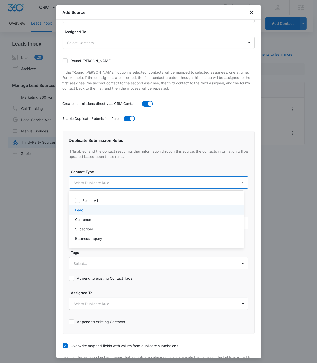
click at [94, 209] on div "Lead" at bounding box center [156, 209] width 162 height 5
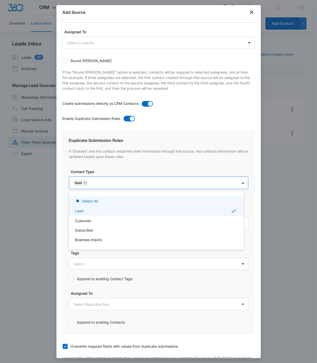
click at [106, 183] on div at bounding box center [158, 181] width 317 height 363
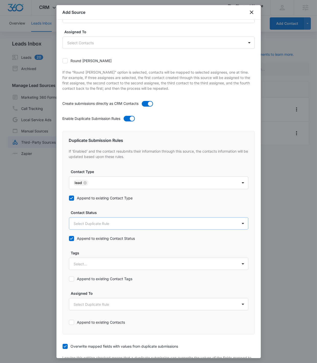
click at [98, 224] on body "CRM Apps Reputation Forms CRM Email Social POS Content Ads Intelligence Files B…" at bounding box center [158, 182] width 317 height 364
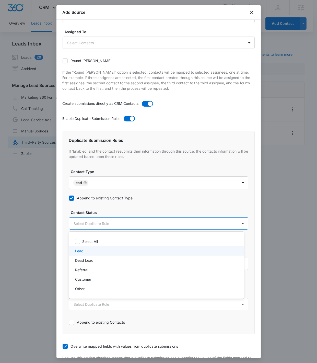
click at [91, 231] on div "Lead" at bounding box center [156, 250] width 162 height 5
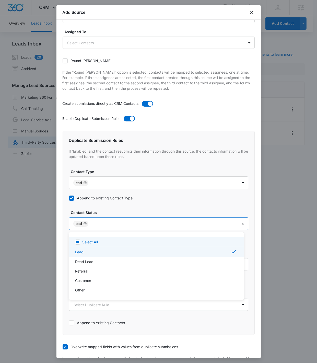
click at [104, 224] on div at bounding box center [158, 181] width 317 height 363
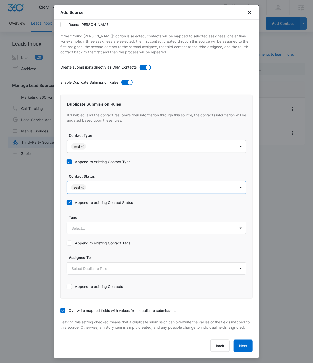
scroll to position [152, 0]
click at [241, 231] on button "Next" at bounding box center [243, 346] width 19 height 12
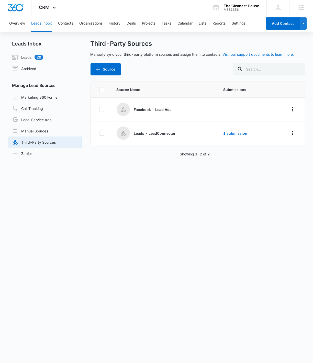
click at [128, 161] on div "Source Name Submissions Facebook - Lead Ads --- Leads - LeadConnector 1 submiss…" at bounding box center [198, 220] width 215 height 276
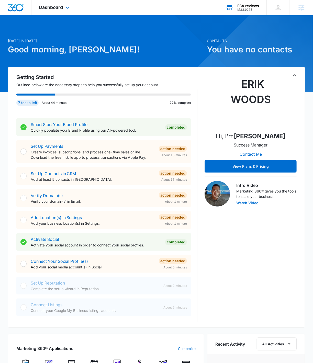
click at [252, 10] on div "M331043" at bounding box center [248, 10] width 22 height 4
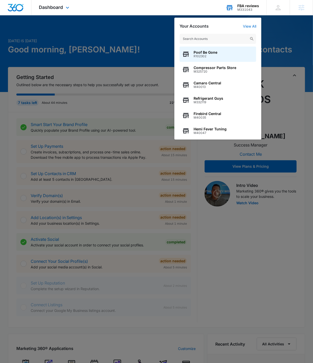
click at [258, 28] on div "Your Accounts View All Poof Be Gone R102302 Compressor Parts Store M325720 Cama…" at bounding box center [217, 79] width 87 height 122
click at [253, 28] on link "View All" at bounding box center [249, 26] width 13 height 4
